Goal: Check status: Check status

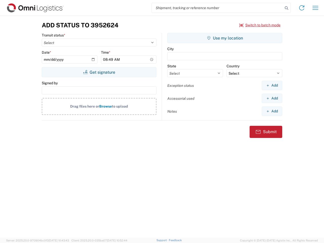
click at [217, 8] on input "search" at bounding box center [217, 8] width 131 height 10
click at [287, 8] on icon at bounding box center [286, 8] width 7 height 7
click at [302, 8] on icon at bounding box center [302, 8] width 8 height 8
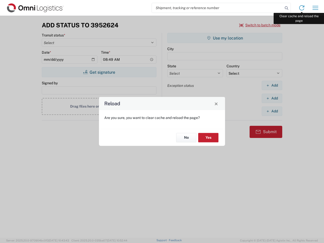
click at [315, 8] on div "Reload Are you sure, you want to clear cache and reload the page? No Yes" at bounding box center [162, 121] width 324 height 243
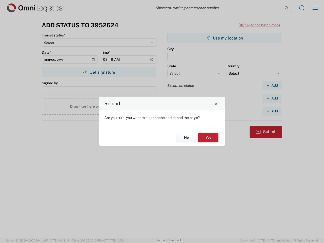
click at [260, 25] on div "Reload Are you sure, you want to clear cache and reload the page? No Yes" at bounding box center [162, 121] width 324 height 243
click at [99, 72] on div "Reload Are you sure, you want to clear cache and reload the page? No Yes" at bounding box center [162, 121] width 324 height 243
click at [225, 38] on div "Reload Are you sure, you want to clear cache and reload the page? No Yes" at bounding box center [162, 121] width 324 height 243
click at [272, 85] on div "Reload Are you sure, you want to clear cache and reload the page? No Yes" at bounding box center [162, 121] width 324 height 243
click at [272, 98] on div "Reload Are you sure, you want to clear cache and reload the page? No Yes" at bounding box center [162, 121] width 324 height 243
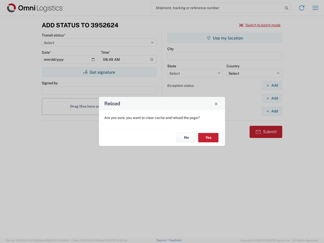
click at [272, 111] on div "Reload Are you sure, you want to clear cache and reload the page? No Yes" at bounding box center [162, 121] width 324 height 243
